Goal: Task Accomplishment & Management: Complete application form

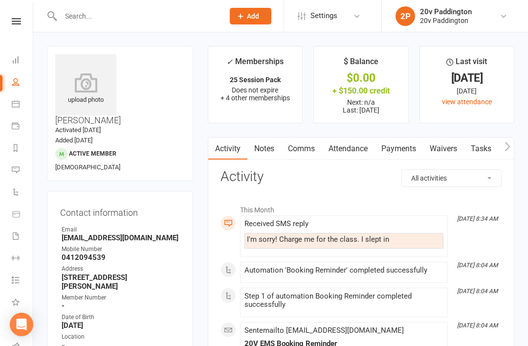
click at [453, 3] on li "2P 20v Paddington 20v Paddington My profile My subscription Support & training …" at bounding box center [455, 16] width 147 height 32
click at [438, 0] on li "2P 20v Paddington 20v Paddington My profile My subscription Support & training …" at bounding box center [455, 16] width 147 height 32
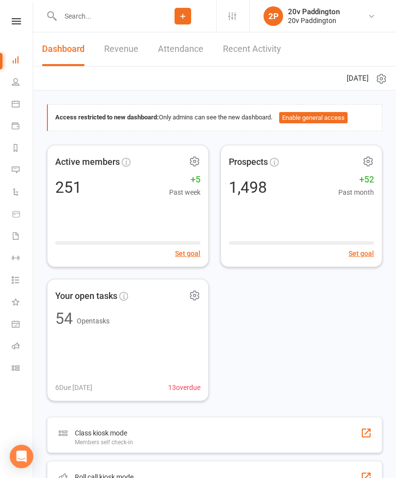
click at [104, 16] on input "text" at bounding box center [103, 16] width 92 height 14
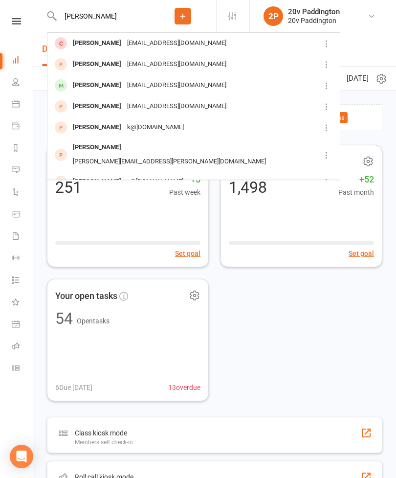
type input "[PERSON_NAME]"
click at [172, 83] on div "[EMAIL_ADDRESS][DOMAIN_NAME]" at bounding box center [176, 85] width 105 height 14
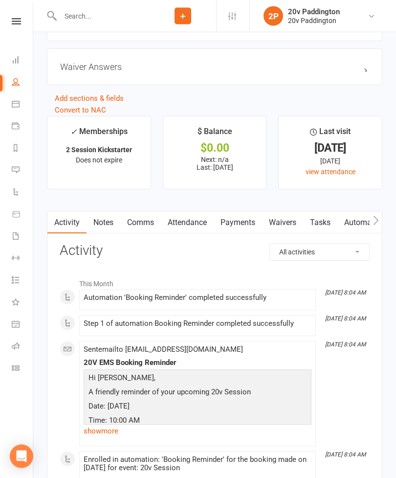
click at [287, 230] on link "Waivers" at bounding box center [282, 223] width 41 height 23
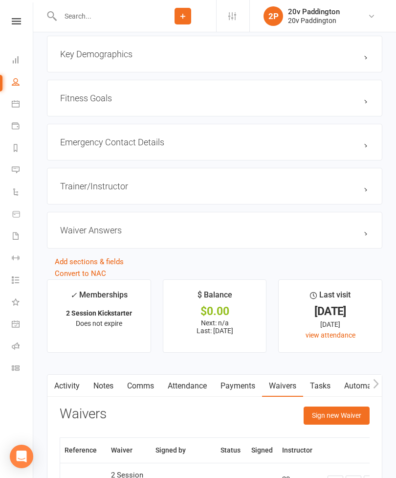
click at [348, 418] on button "Sign new Waiver" at bounding box center [337, 416] width 66 height 18
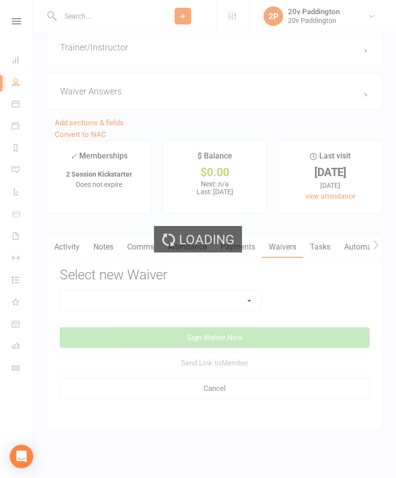
scroll to position [1137, 0]
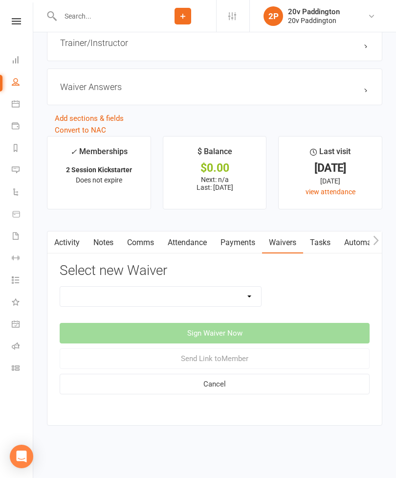
click at [214, 290] on select "20v Ambassador Program 20v Pre Exercise Questionnaire 20V Sauna Sessions 2 Sess…" at bounding box center [160, 297] width 201 height 20
select select "10850"
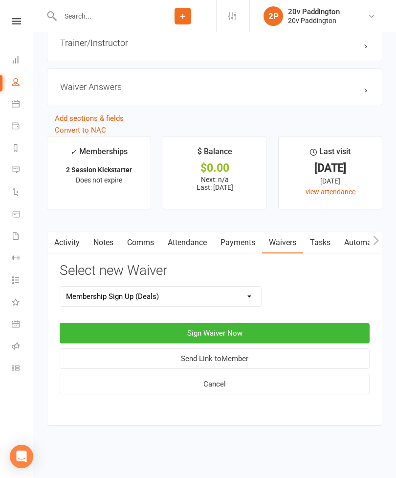
click at [269, 323] on button "Sign Waiver Now" at bounding box center [215, 333] width 310 height 21
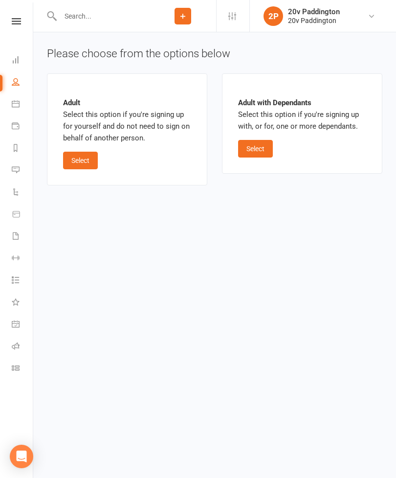
click at [90, 162] on button "Select" at bounding box center [80, 161] width 35 height 18
select select "03"
select select "2030"
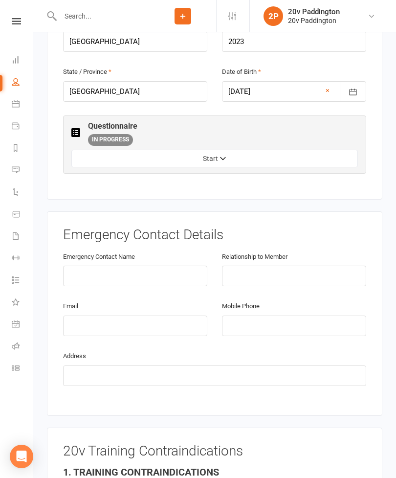
scroll to position [404, 0]
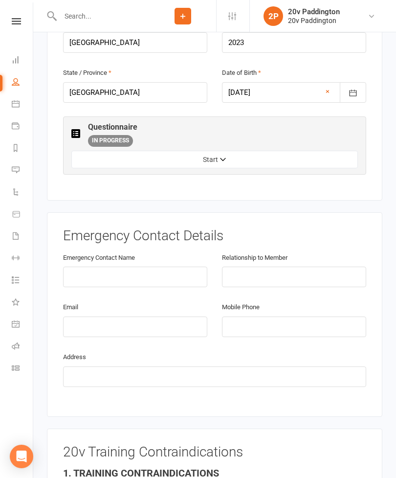
click at [181, 151] on button "Start" at bounding box center [214, 160] width 287 height 18
select select "Friend / family"
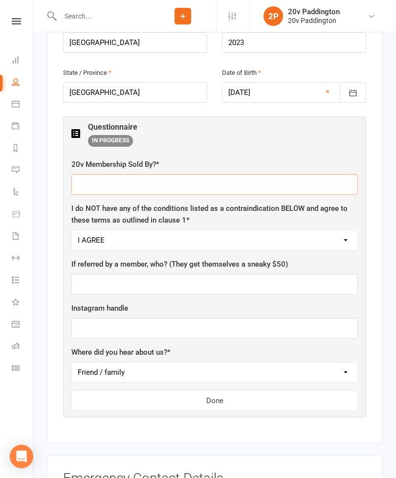
click at [160, 174] on input "text" at bounding box center [214, 184] width 287 height 21
type input "[PERSON_NAME]"
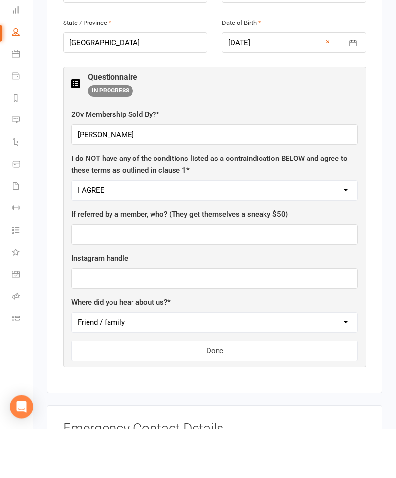
click at [243, 390] on button "Done" at bounding box center [214, 400] width 287 height 21
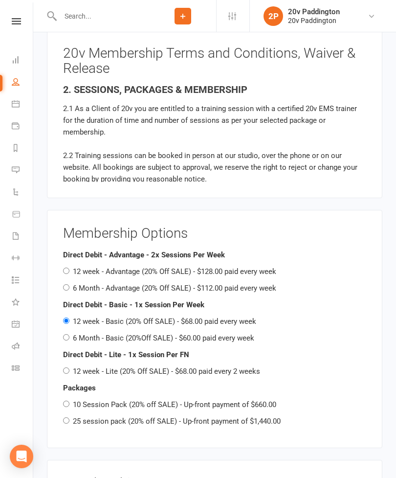
scroll to position [1008, 0]
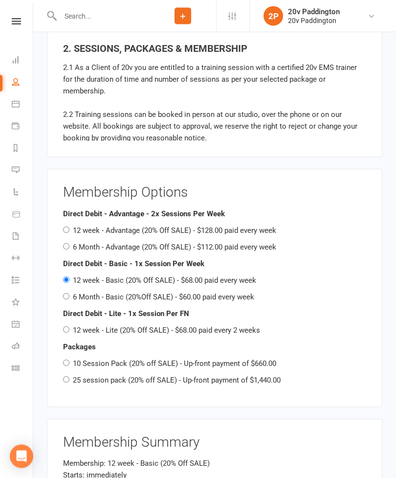
click at [153, 293] on label "6 Month - Basic (20%Off SALE) - $60.00 paid every week" at bounding box center [163, 297] width 181 height 9
click at [69, 294] on input "6 Month - Basic (20%Off SALE) - $60.00 paid every week" at bounding box center [66, 297] width 6 height 6
radio input "true"
radio input "false"
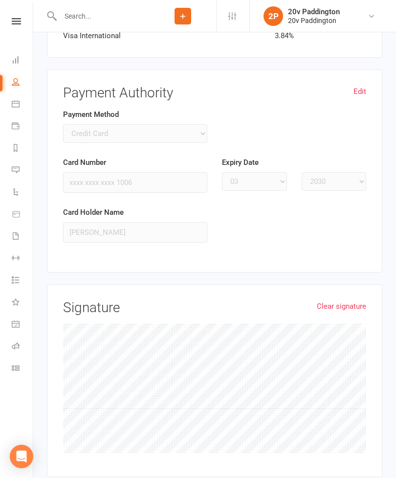
scroll to position [1634, 0]
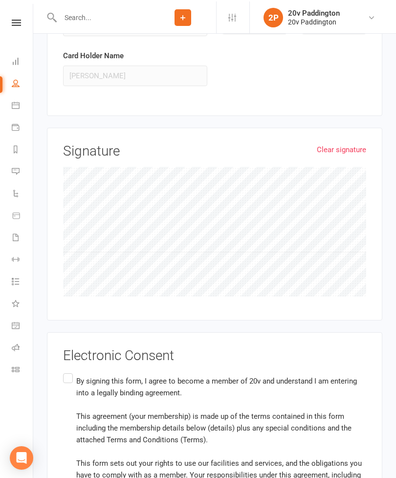
click at [69, 370] on input "By signing this form, I agree to become a member of 20v and understand I am ent…" at bounding box center [66, 370] width 6 height 0
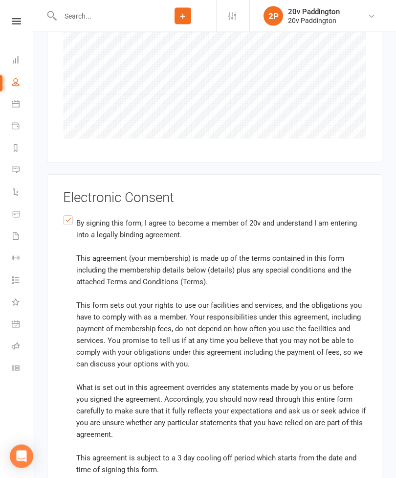
scroll to position [1980, 0]
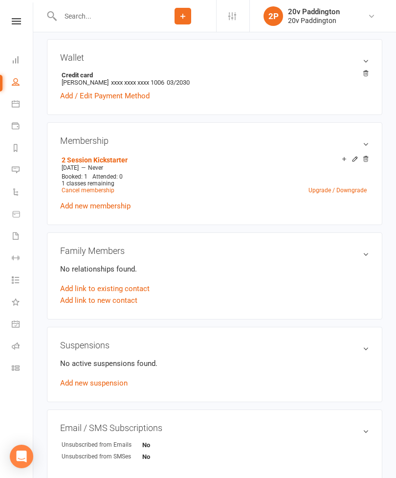
scroll to position [440, 0]
click at [23, 148] on link "Reports" at bounding box center [23, 149] width 22 height 22
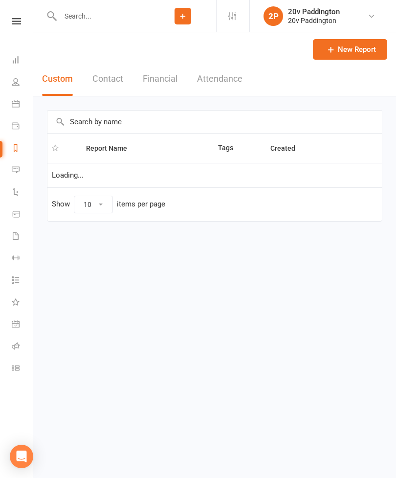
select select "100"
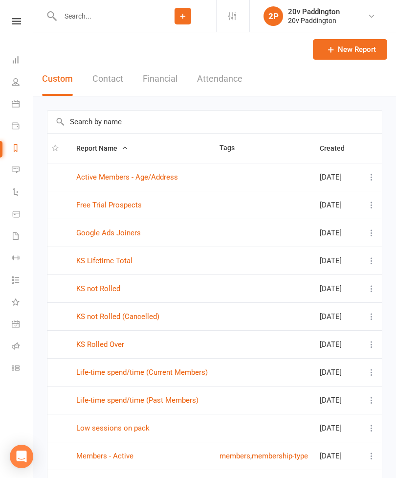
click at [14, 235] on icon at bounding box center [16, 236] width 8 height 8
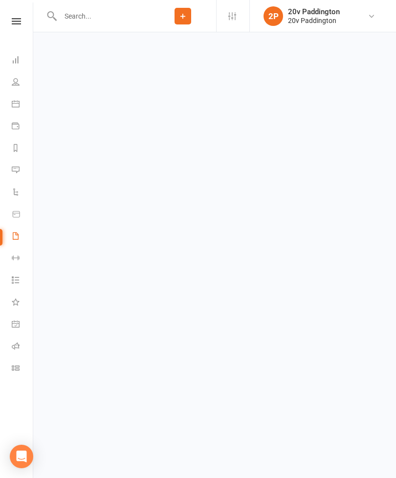
select select "100"
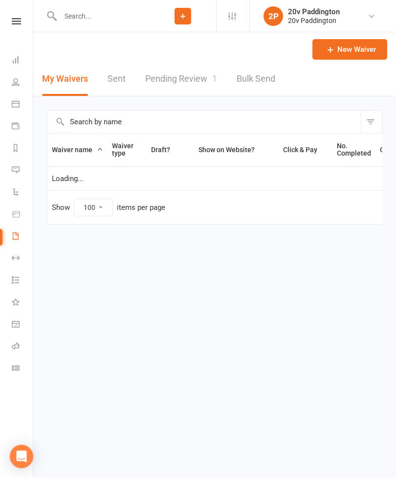
click at [183, 79] on link "Pending Review 1" at bounding box center [181, 79] width 72 height 34
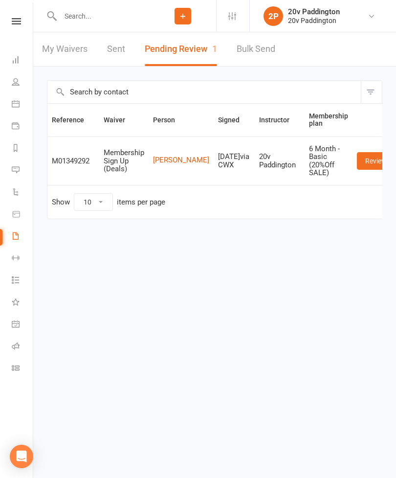
click at [357, 157] on link "Review" at bounding box center [376, 161] width 38 height 18
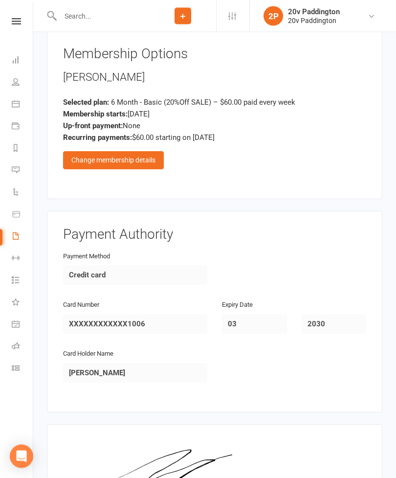
click at [149, 152] on div "Change membership details" at bounding box center [113, 161] width 101 height 18
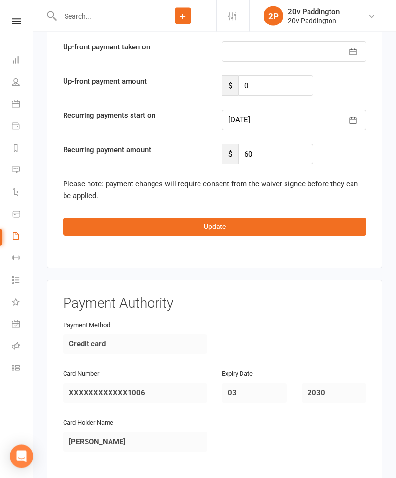
scroll to position [2024, 0]
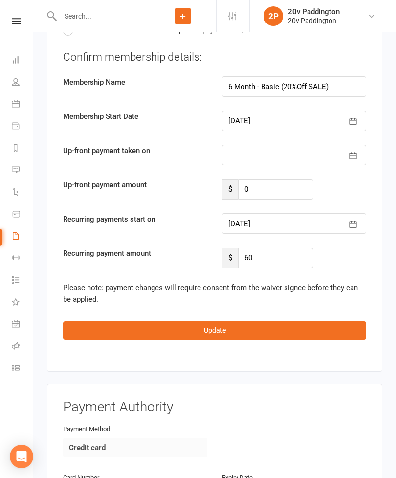
click at [296, 213] on div at bounding box center [294, 223] width 144 height 21
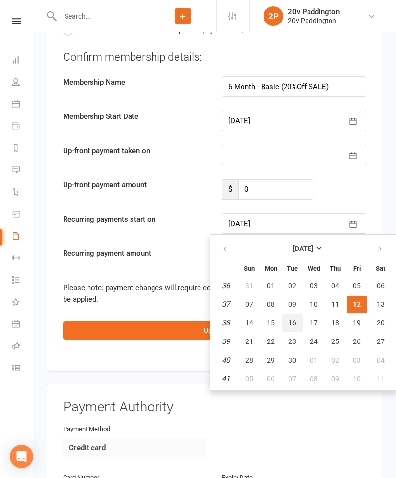
click at [293, 319] on span "16" at bounding box center [293, 323] width 8 height 8
type input "[DATE]"
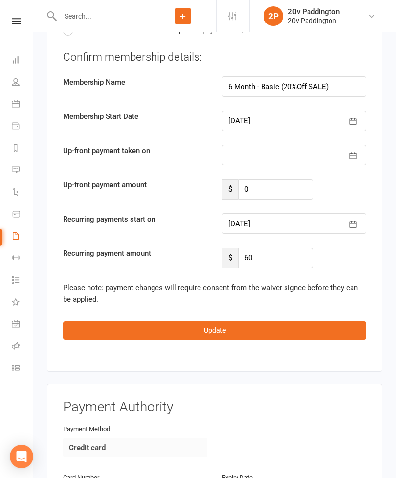
click at [232, 321] on button "Update" at bounding box center [214, 330] width 303 height 18
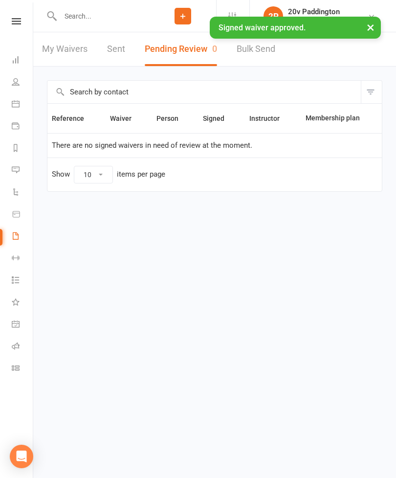
click at [16, 162] on link "Messages 6" at bounding box center [23, 171] width 22 height 22
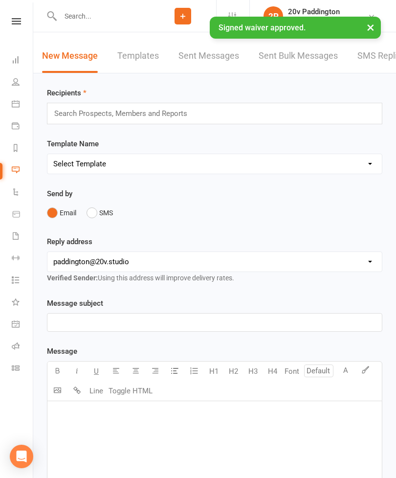
click at [372, 60] on link "SMS Replies 6" at bounding box center [387, 56] width 59 height 34
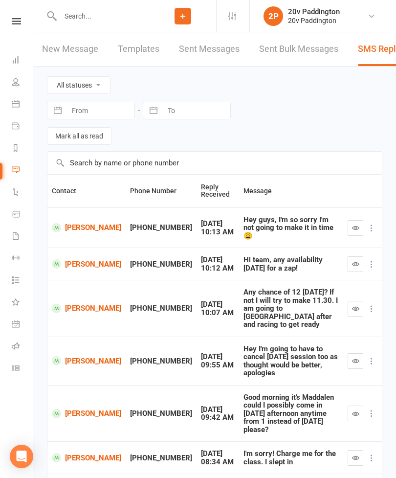
click at [87, 22] on input "text" at bounding box center [103, 16] width 92 height 14
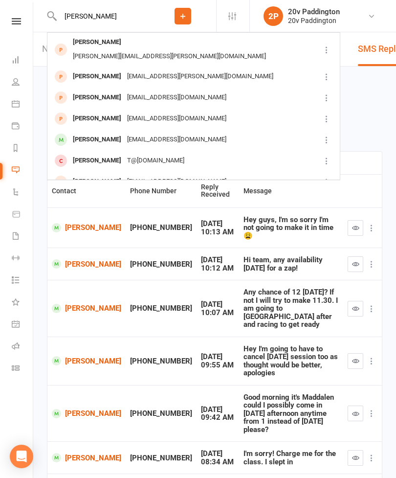
type input "[PERSON_NAME]"
click at [85, 133] on div "[PERSON_NAME]" at bounding box center [97, 140] width 54 height 14
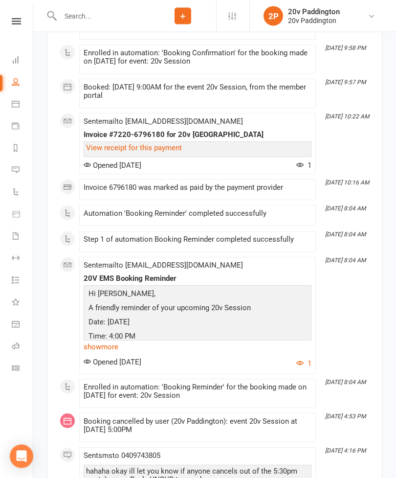
scroll to position [2660, 0]
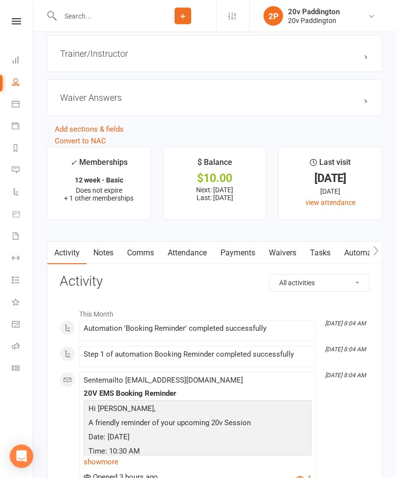
click at [283, 260] on link "Waivers" at bounding box center [282, 253] width 41 height 23
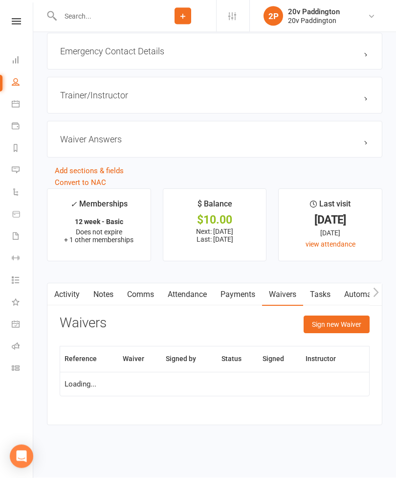
scroll to position [1131, 0]
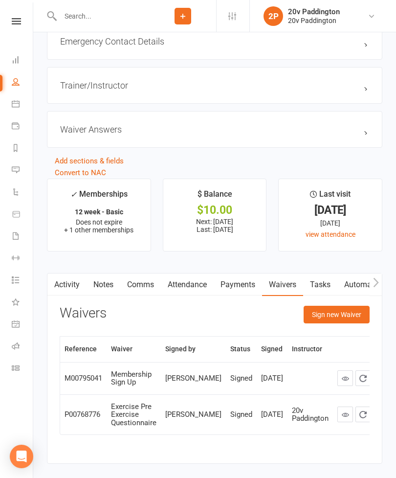
click at [317, 309] on button "Sign new Waiver" at bounding box center [337, 315] width 66 height 18
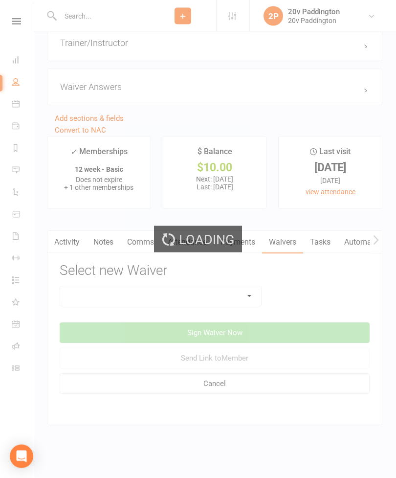
scroll to position [1184, 0]
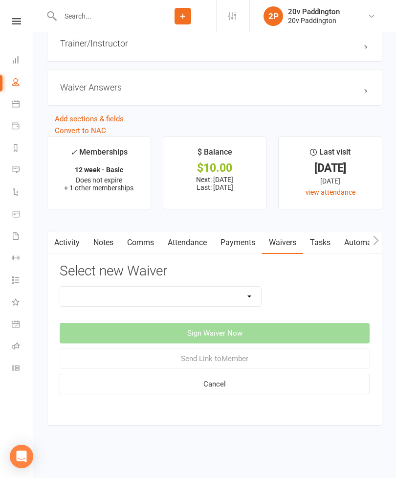
click at [97, 289] on select "20v Ambassador Program 20v Pre Exercise Questionnaire 20V Sauna Sessions 2 Sess…" at bounding box center [160, 297] width 201 height 20
select select "8159"
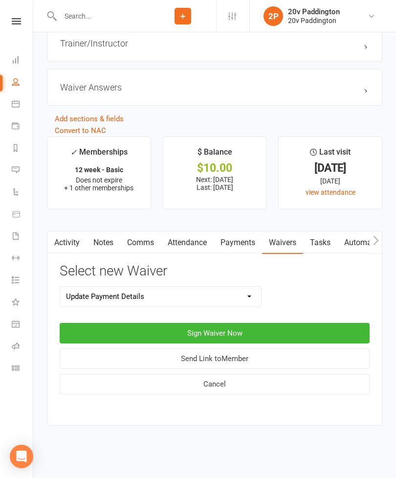
click at [97, 325] on button "Sign Waiver Now" at bounding box center [215, 333] width 310 height 21
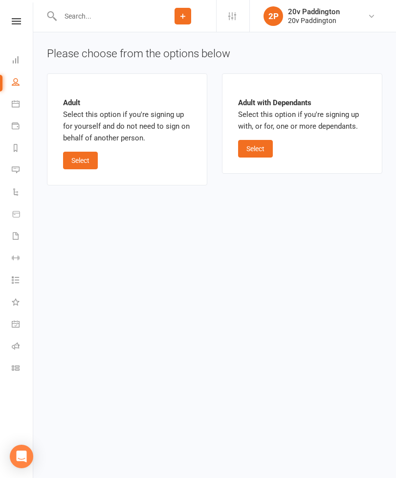
click at [75, 163] on button "Select" at bounding box center [80, 161] width 35 height 18
select select "06"
select select "2026"
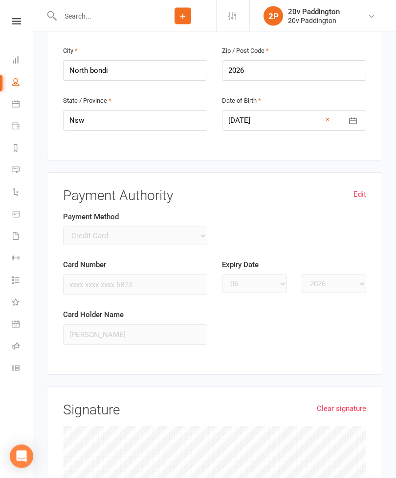
click at [356, 189] on link "Edit" at bounding box center [360, 195] width 13 height 12
select select
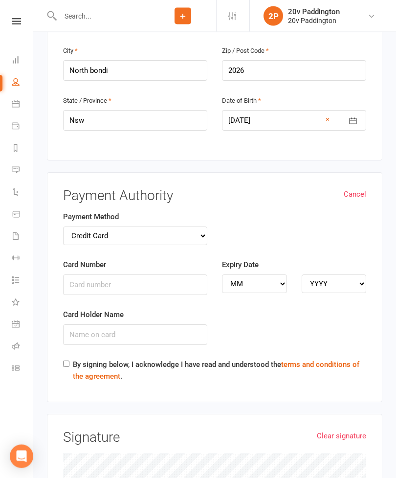
scroll to position [376, 0]
click at [87, 274] on input "Card Number" at bounding box center [135, 284] width 144 height 21
type input "[CREDIT_CARD_NUMBER]"
click at [246, 275] on select "MM 01 02 03 04 05 06 07 08 09 10 11 12" at bounding box center [254, 284] width 65 height 19
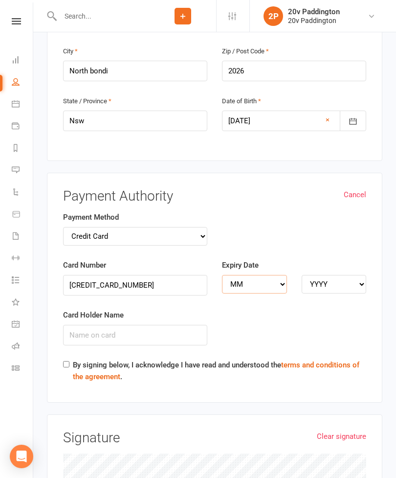
scroll to position [376, 0]
select select "06"
click at [332, 274] on select "YYYY 2025 2026 2027 2028 2029 2030 2031 2032 2033 2034" at bounding box center [334, 283] width 65 height 19
click at [321, 274] on select "YYYY 2025 2026 2027 2028 2029 2030 2031 2032 2033 2034" at bounding box center [334, 283] width 65 height 19
select select "2026"
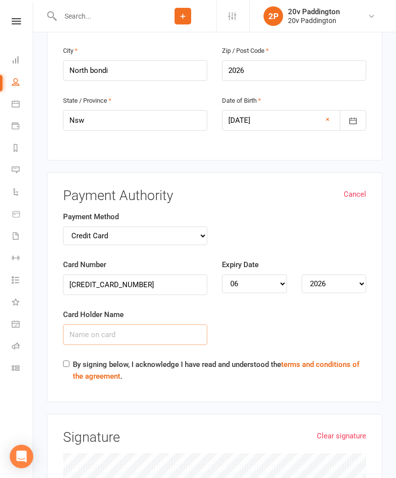
click at [87, 324] on input "Card Holder Name" at bounding box center [135, 334] width 144 height 21
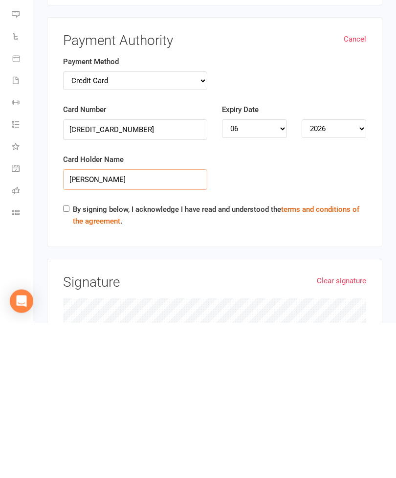
type input "[PERSON_NAME]"
click at [68, 361] on input "By signing below, I acknowledge I have read and understood the terms and condit…" at bounding box center [66, 364] width 6 height 6
checkbox input "true"
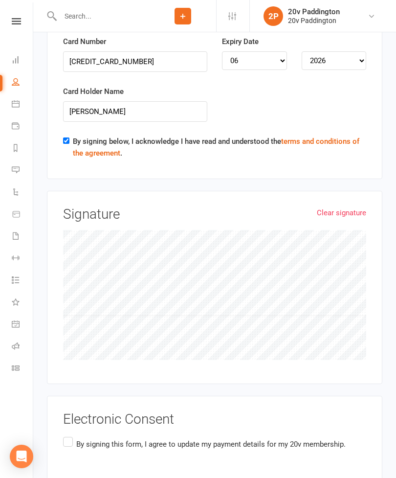
scroll to position [609, 0]
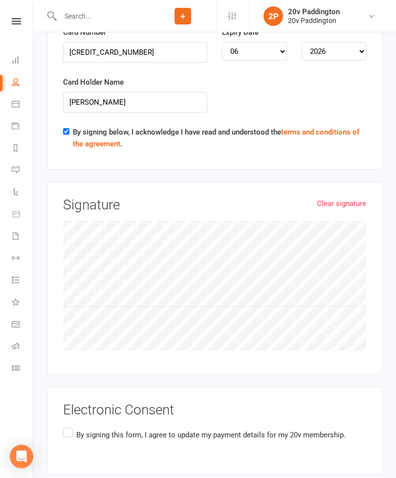
click at [66, 426] on label "By signing this form, I agree to update my payment details for my 20v membershi…" at bounding box center [204, 435] width 283 height 19
click at [66, 426] on input "By signing this form, I agree to update my payment details for my 20v membershi…" at bounding box center [66, 426] width 6 height 0
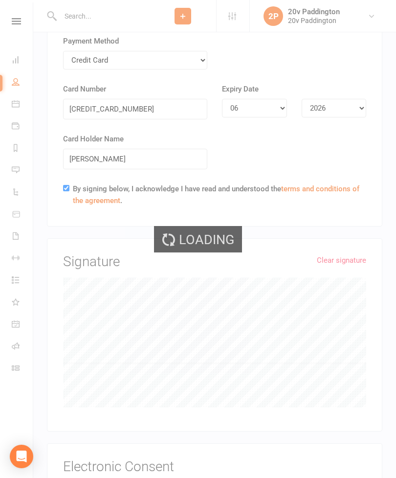
scroll to position [481, 0]
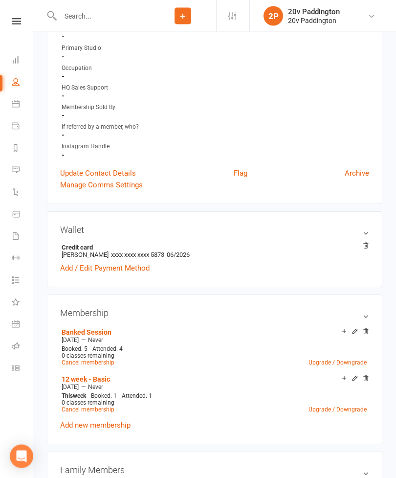
scroll to position [268, 0]
